Goal: Task Accomplishment & Management: Manage account settings

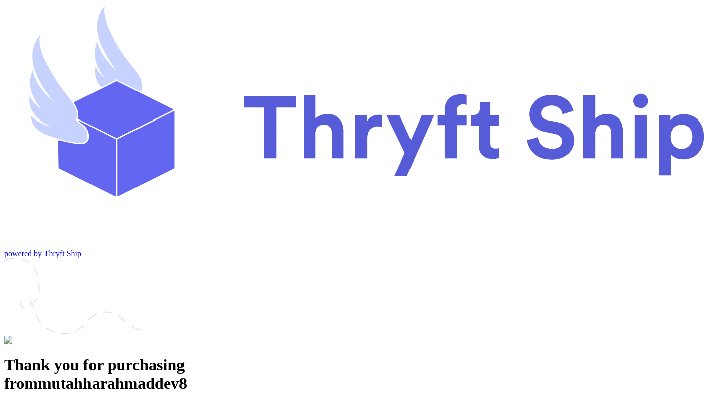
click at [458, 355] on div "Thank you for purchasing from mutahharahmaddev8" at bounding box center [364, 373] width 720 height 37
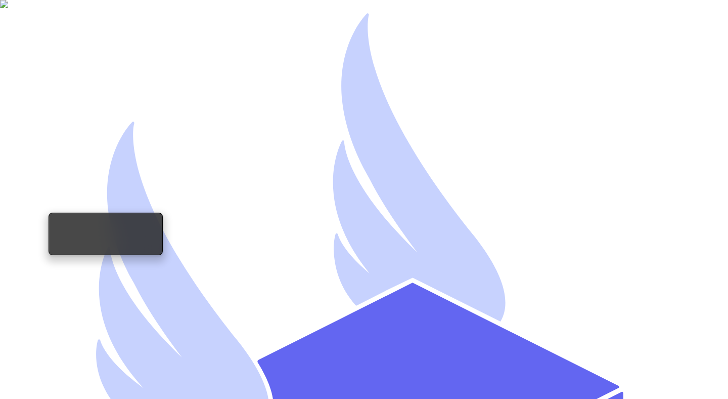
type input "m"
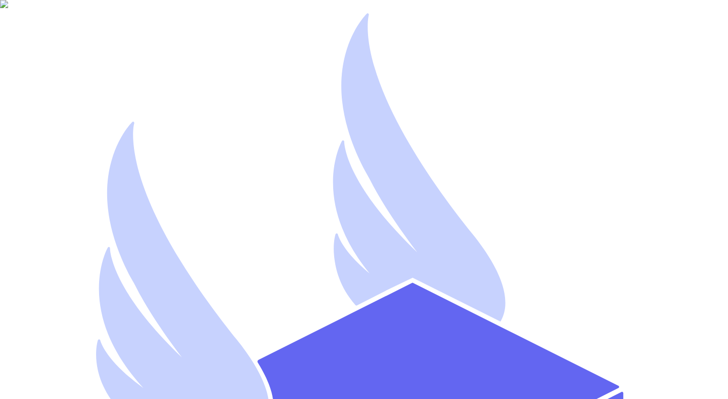
paste input "mutahhar.ahmad+8@thryftship.com"
type input "mutahhar.ahmad+8@thryftship.com"
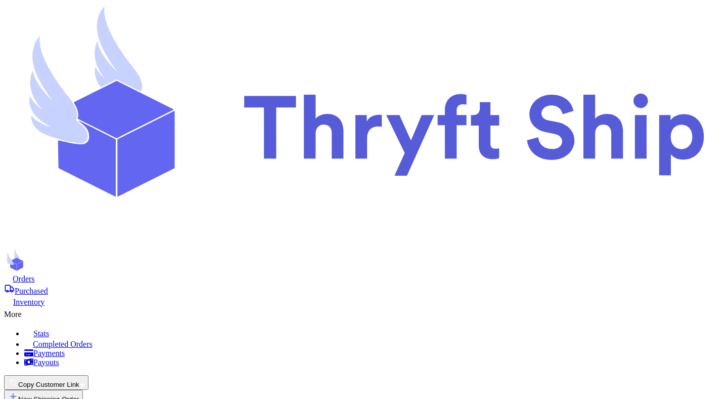
select select "paid"
select select "unpaid"
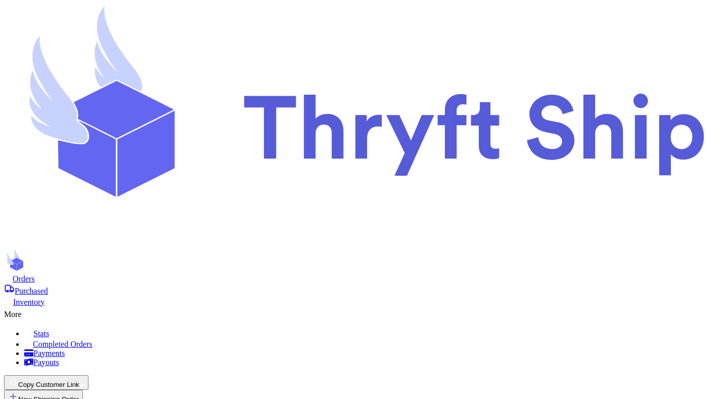
select select "unpaid"
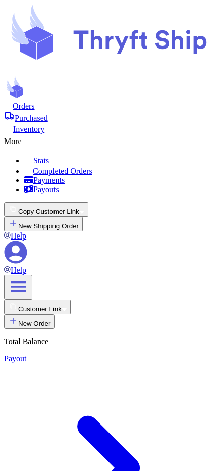
select select "paid"
select select "unpaid"
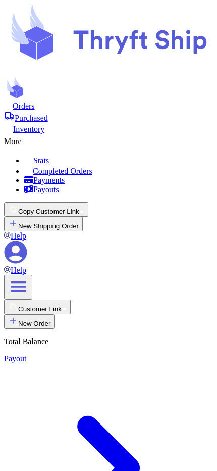
select select "unpaid"
